Goal: Task Accomplishment & Management: Use online tool/utility

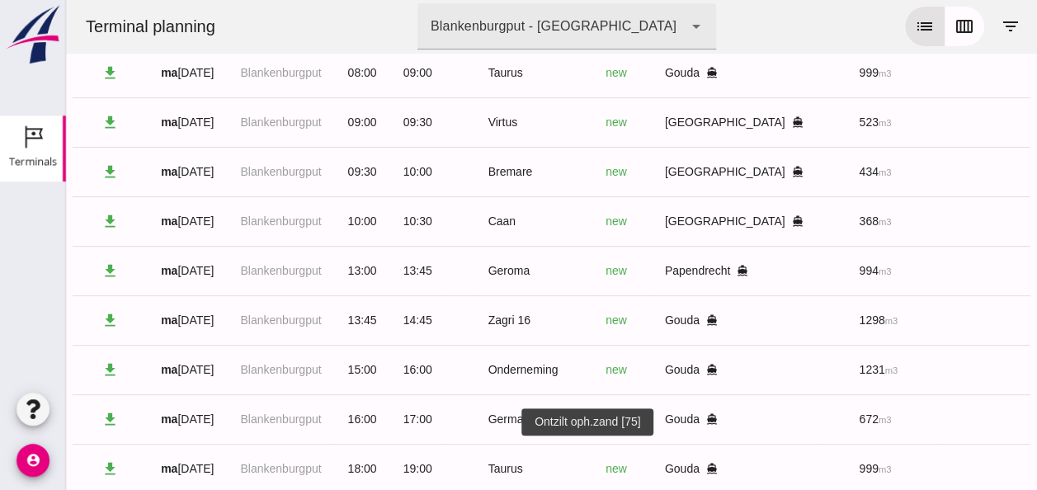
scroll to position [0, 418]
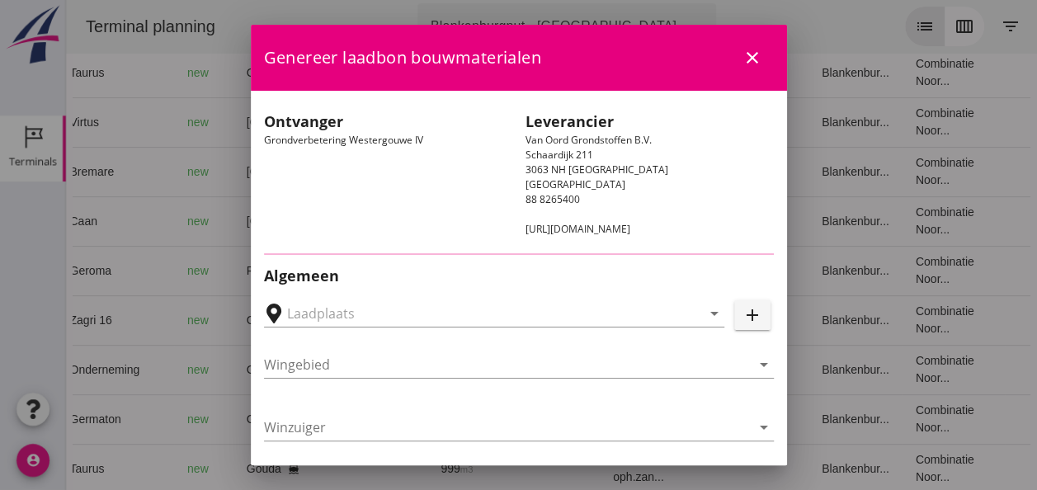
type input "Loswal Fa. J. Bos&Zonen, [GEOGRAPHIC_DATA]"
type input "Zagri 16"
type input "[PERSON_NAME]"
type input "1298"
type input "Ontzilt oph.zand [75] (6120)"
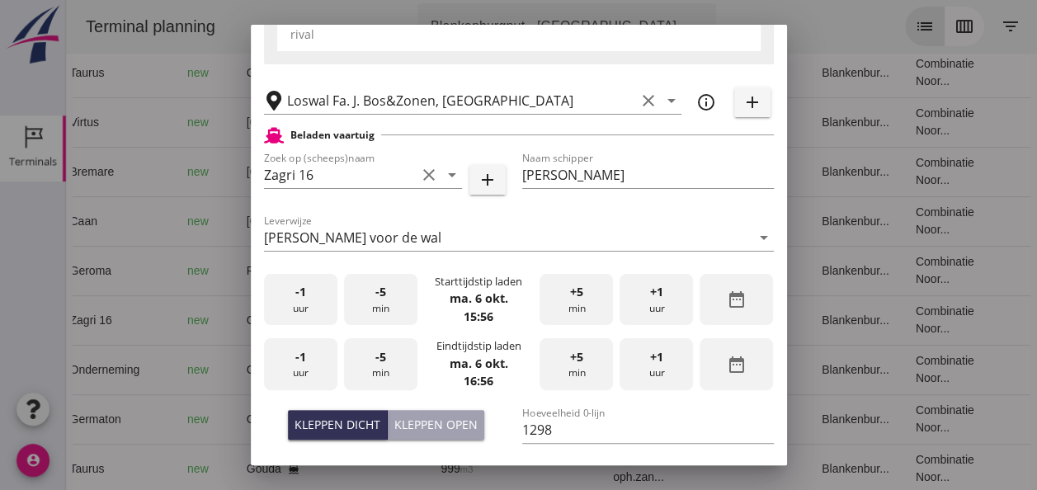
scroll to position [330, 0]
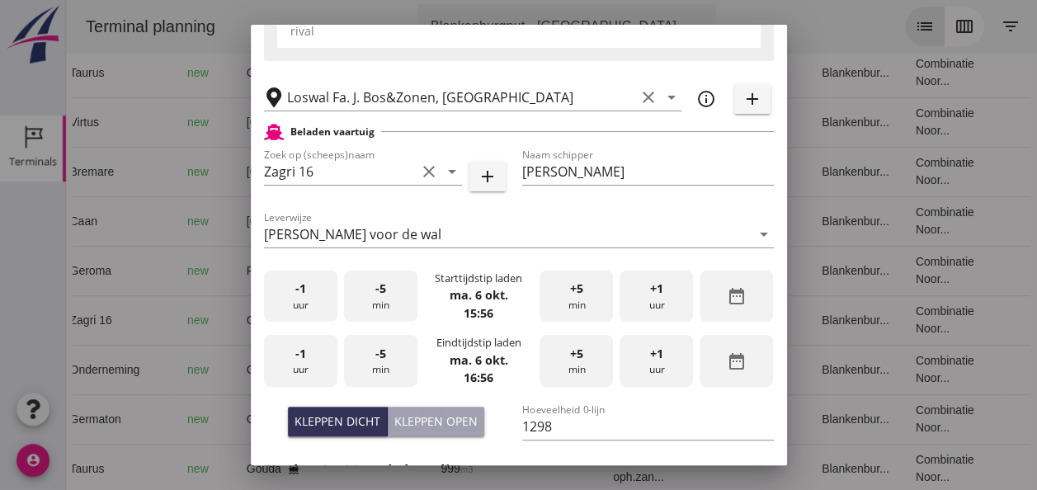
click at [297, 297] on div "-1 uur" at bounding box center [300, 297] width 73 height 52
click at [369, 305] on div "-5 min" at bounding box center [380, 297] width 73 height 52
click at [368, 304] on div "-5 min" at bounding box center [380, 297] width 73 height 52
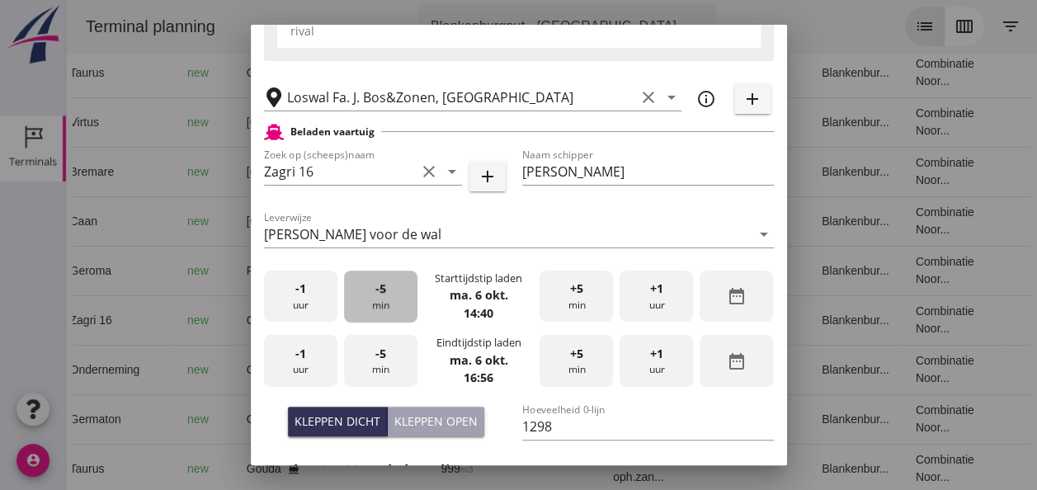
click at [365, 304] on div "-5 min" at bounding box center [380, 297] width 73 height 52
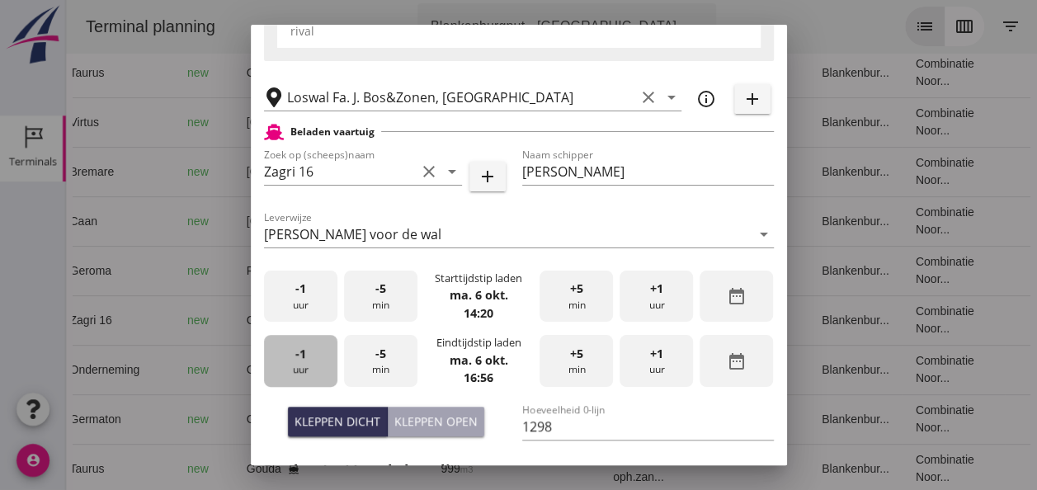
click at [305, 356] on div "-1 uur" at bounding box center [300, 361] width 73 height 52
click at [376, 353] on span "-5" at bounding box center [380, 354] width 11 height 18
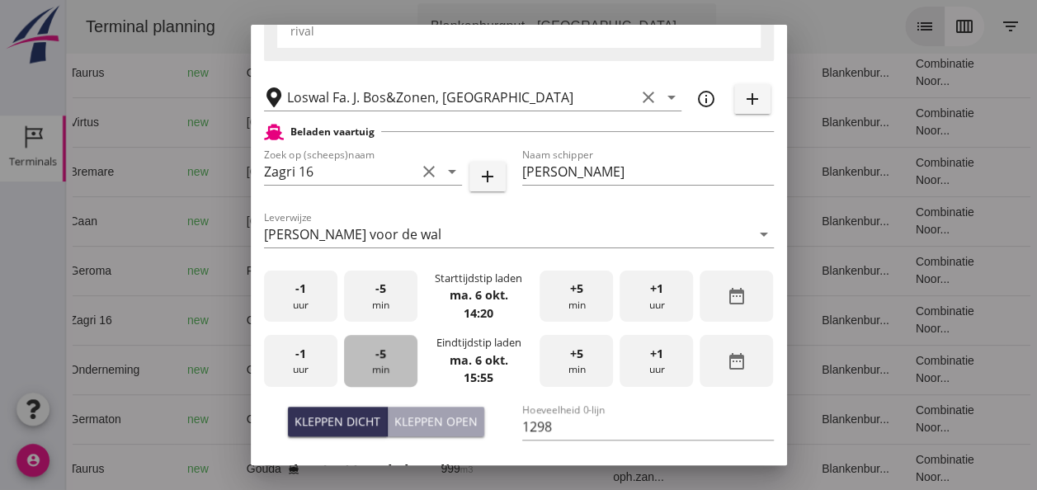
click at [376, 353] on span "-5" at bounding box center [380, 354] width 11 height 18
click at [570, 359] on span "+5" at bounding box center [576, 354] width 13 height 18
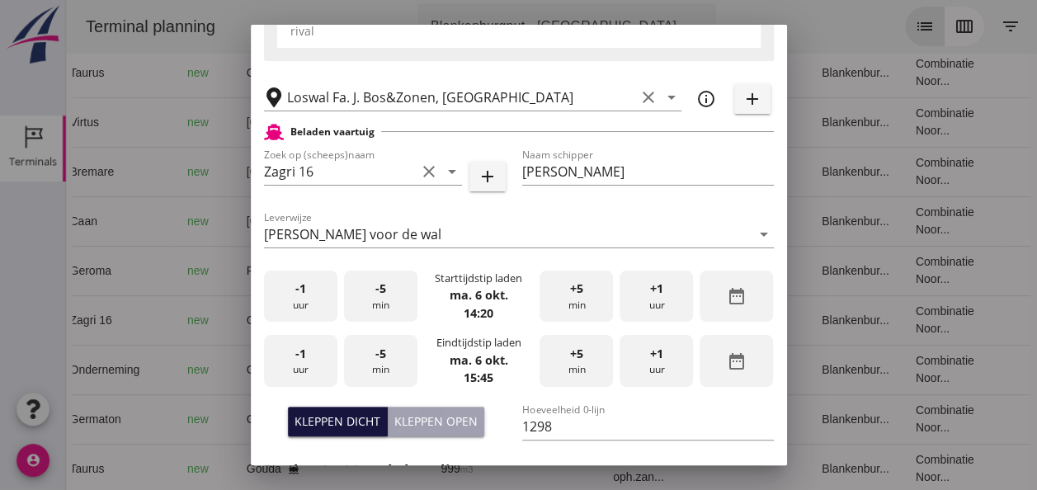
click at [356, 416] on div "Kleppen dicht" at bounding box center [337, 420] width 86 height 17
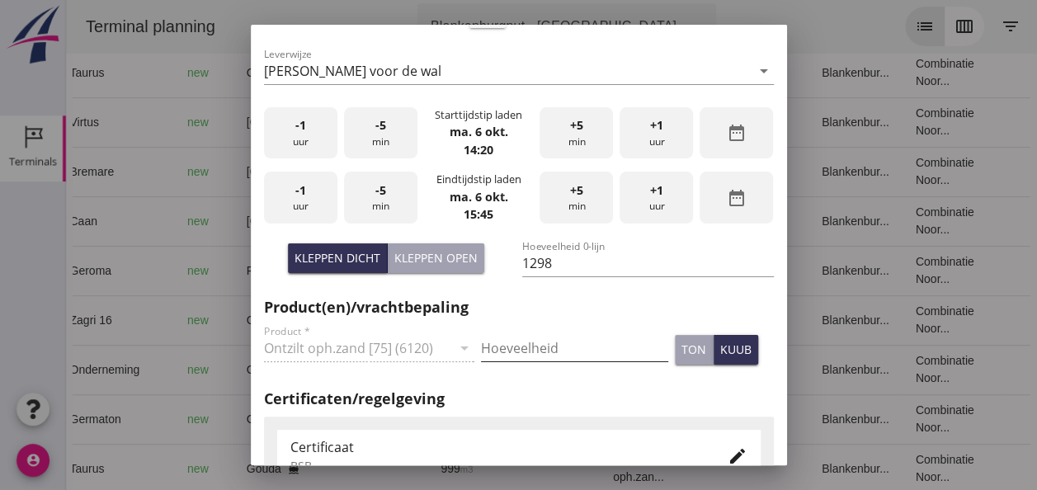
scroll to position [495, 0]
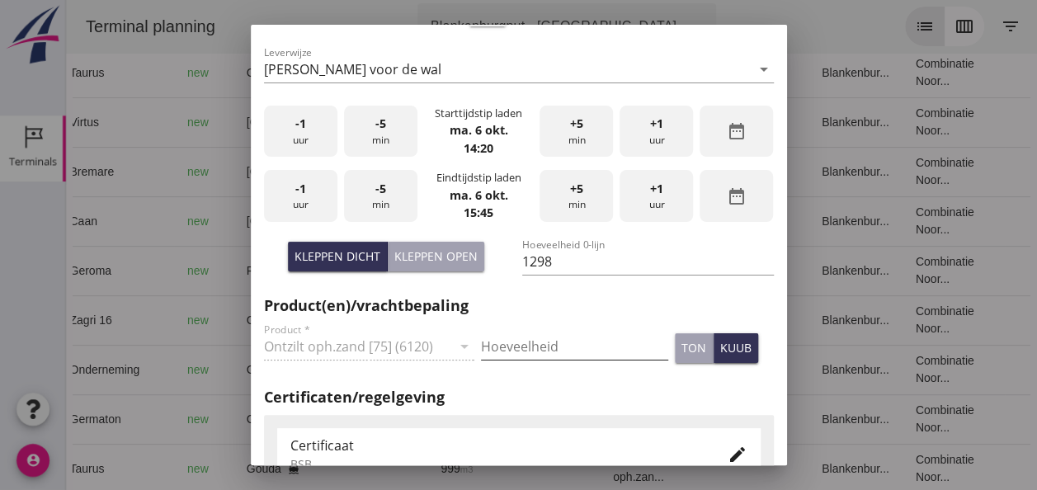
click at [527, 343] on input "Hoeveelheid" at bounding box center [574, 346] width 187 height 26
type input "1298"
click at [720, 340] on div "kuub" at bounding box center [735, 347] width 31 height 17
click at [729, 454] on icon "edit" at bounding box center [737, 455] width 20 height 20
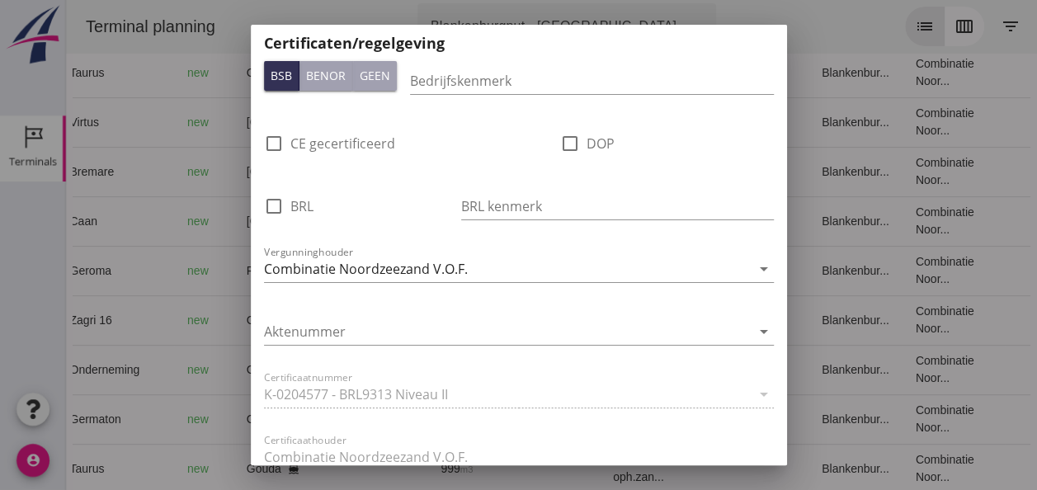
scroll to position [1072, 0]
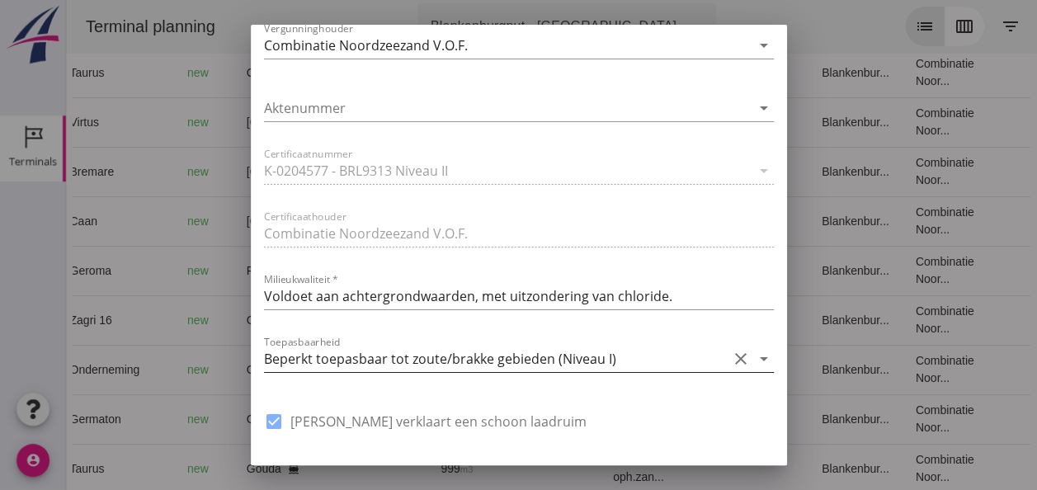
click at [754, 358] on icon "arrow_drop_down" at bounding box center [764, 359] width 20 height 20
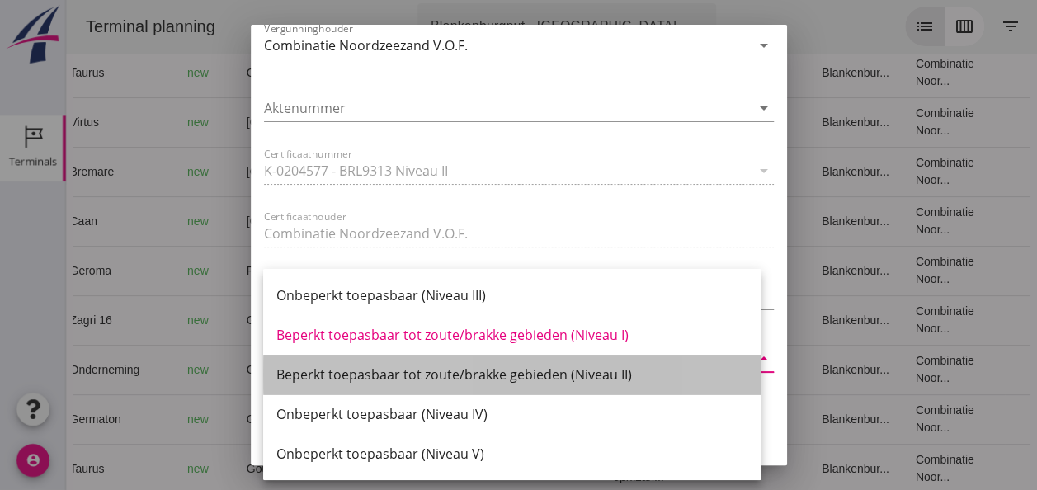
click at [603, 371] on div "Beperkt toepasbaar tot zoute/brakke gebieden (Niveau II)" at bounding box center [511, 375] width 471 height 20
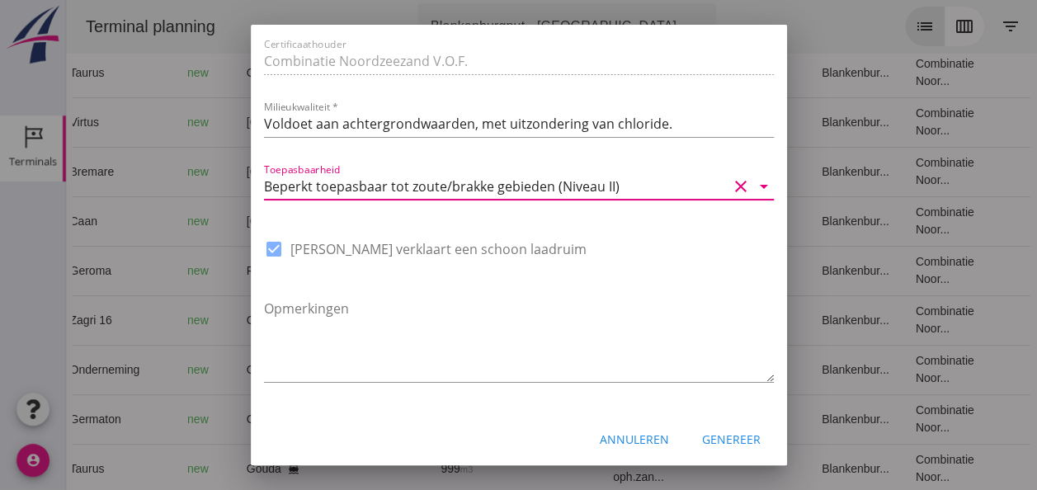
scroll to position [1250, 0]
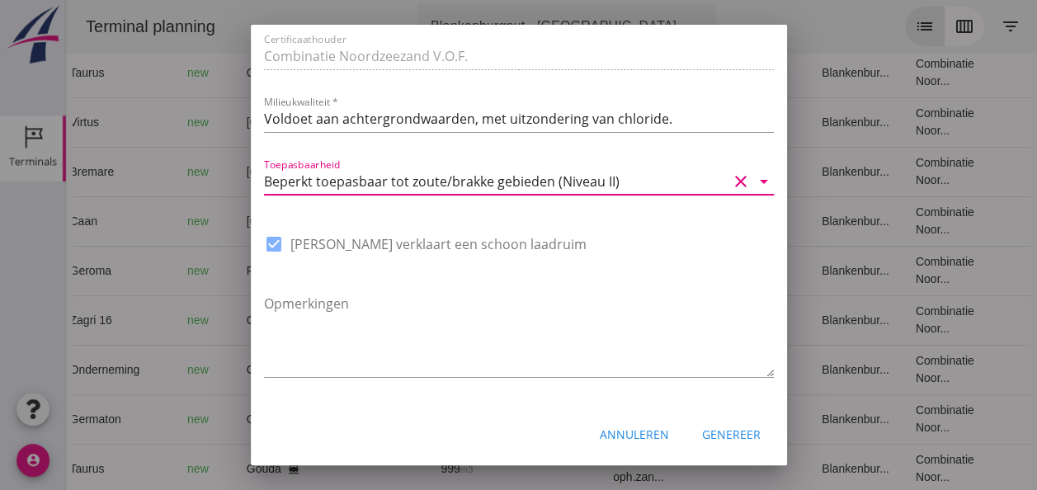
click at [708, 432] on div "Genereer" at bounding box center [731, 434] width 59 height 17
